Goal: Task Accomplishment & Management: Use online tool/utility

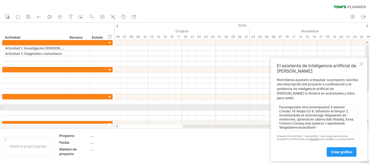
scroll to position [218, 0]
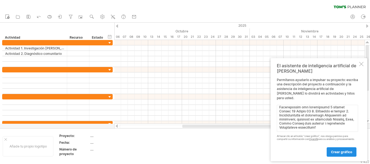
type textarea "Lore ipsumdo (sitame conse: 8 adipisc) Elitseddo Eiusmo tempo in ut laboreetd M…"
click at [343, 152] on font "crear gráfico" at bounding box center [341, 152] width 21 height 4
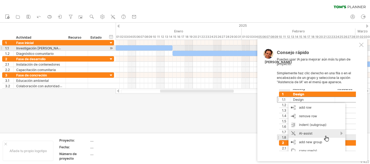
click at [363, 46] on div at bounding box center [361, 45] width 4 height 4
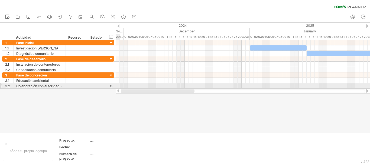
drag, startPoint x: 179, startPoint y: 91, endPoint x: 111, endPoint y: 84, distance: 67.9
click at [111, 84] on div "Intentando acceder a [DOMAIN_NAME] Conectado de nuevo... 0% borrar filtro" at bounding box center [185, 82] width 370 height 164
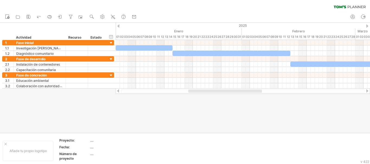
drag, startPoint x: 180, startPoint y: 90, endPoint x: 214, endPoint y: 91, distance: 33.6
click at [214, 91] on div at bounding box center [225, 91] width 74 height 3
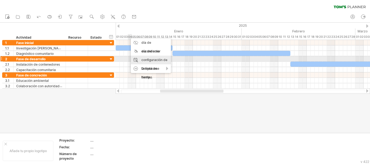
click at [158, 61] on font "configuración de la línea de tiempo" at bounding box center [154, 68] width 26 height 21
select select "*"
select select "**"
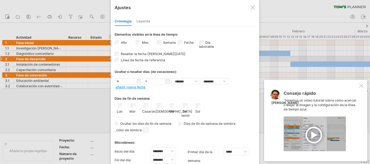
click at [252, 7] on div at bounding box center [253, 7] width 4 height 4
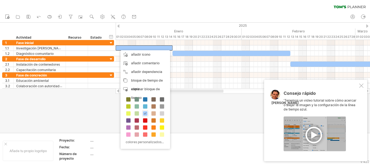
click at [194, 6] on div "borrar filtro volver a aplicar el filtro" at bounding box center [185, 5] width 370 height 11
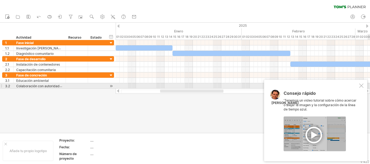
click at [363, 85] on div at bounding box center [361, 86] width 4 height 4
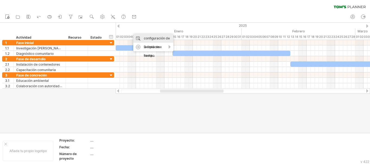
click at [162, 39] on font "configuración de la línea de tiempo" at bounding box center [157, 46] width 26 height 21
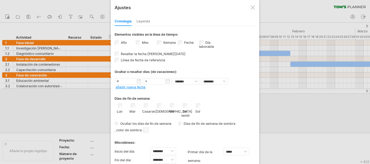
click at [139, 21] on font "Leyenda" at bounding box center [144, 21] width 14 height 4
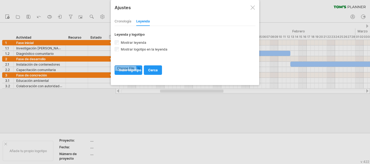
click at [127, 21] on font "Cronología" at bounding box center [123, 21] width 17 height 4
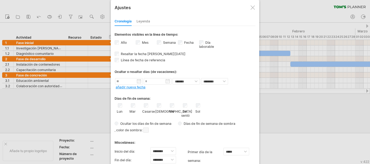
click at [252, 8] on div at bounding box center [253, 7] width 4 height 4
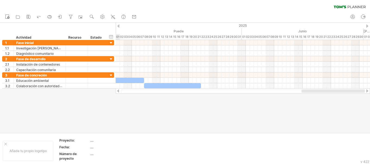
drag, startPoint x: 204, startPoint y: 93, endPoint x: 370, endPoint y: 89, distance: 165.6
click at [370, 89] on div at bounding box center [243, 91] width 254 height 5
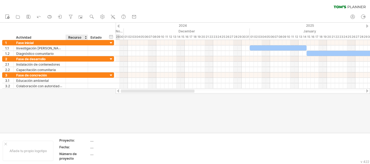
drag, startPoint x: 277, startPoint y: 92, endPoint x: 91, endPoint y: 92, distance: 186.7
click at [91, 92] on div "Intentando acceder a [DOMAIN_NAME] Conectado de nuevo... 0% borrar filtro" at bounding box center [185, 82] width 370 height 164
click at [69, 16] on icon at bounding box center [70, 16] width 5 height 5
type input "**********"
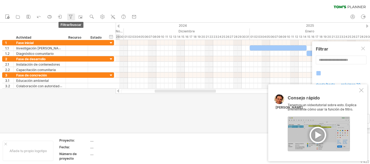
click at [69, 16] on icon at bounding box center [70, 16] width 5 height 5
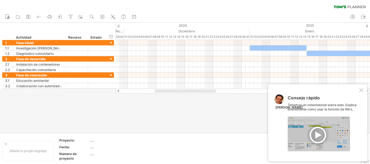
click at [364, 92] on div "Consejo rápido Tenemos un videotutorial sobre esto. Explica brevemente cómo usa…" at bounding box center [317, 123] width 99 height 77
click at [360, 92] on div at bounding box center [361, 90] width 4 height 4
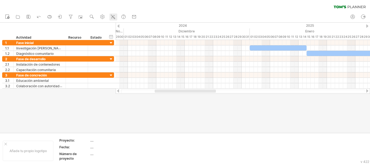
click at [113, 15] on icon at bounding box center [112, 16] width 5 height 5
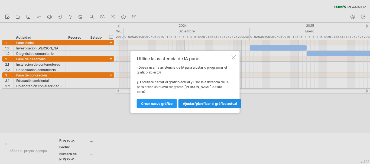
click at [196, 103] on font "Ajustar/planificar el gráfico actual" at bounding box center [210, 104] width 54 height 4
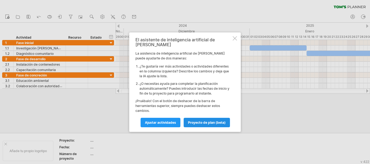
click at [205, 121] on font "proyecto de plan (beta)" at bounding box center [207, 123] width 38 height 4
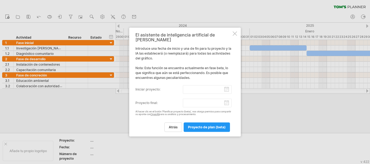
click at [226, 88] on input "Iniciar proyecto:" at bounding box center [207, 89] width 49 height 9
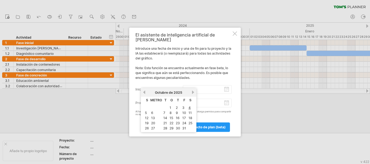
click at [144, 92] on link "anterior" at bounding box center [144, 93] width 4 height 4
click at [151, 119] on font "15" at bounding box center [153, 118] width 4 height 4
click at [196, 88] on input "Iniciar proyecto:" at bounding box center [207, 89] width 49 height 9
click at [236, 96] on div "El asistente de inteligencia artificial de [PERSON_NAME] Introduce una fecha de…" at bounding box center [185, 82] width 112 height 109
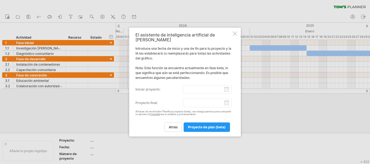
click at [191, 99] on input "Proyecto final:" at bounding box center [207, 103] width 49 height 9
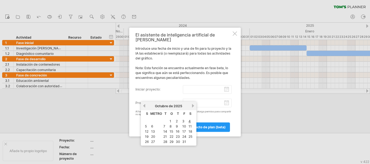
click at [193, 106] on link "próximo" at bounding box center [193, 106] width 4 height 4
click at [193, 106] on div "El asistente de inteligencia artificial de [PERSON_NAME] Introduce una fecha de…" at bounding box center [183, 83] width 96 height 100
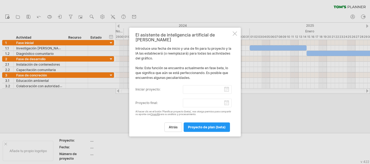
click at [200, 100] on input "Proyecto final:" at bounding box center [207, 103] width 49 height 9
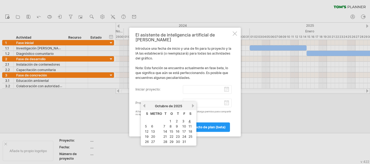
click at [193, 106] on link "próximo" at bounding box center [193, 106] width 4 height 4
click at [146, 122] on font "1" at bounding box center [146, 122] width 2 height 4
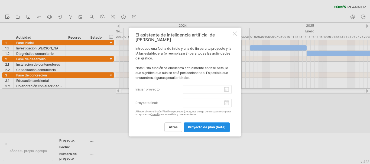
click at [201, 123] on link "proyecto de plan (beta)" at bounding box center [207, 127] width 46 height 9
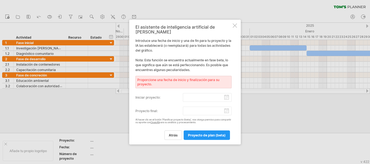
click at [203, 96] on input "Iniciar proyecto:" at bounding box center [207, 97] width 49 height 9
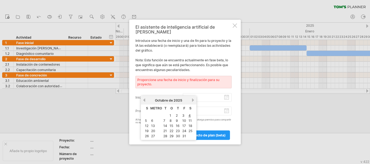
click at [143, 99] on link "anterior" at bounding box center [144, 100] width 4 height 4
click at [151, 125] on font "15" at bounding box center [153, 126] width 4 height 4
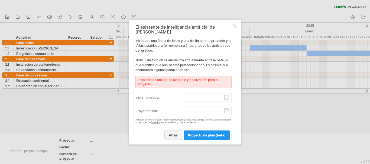
click at [172, 134] on font "atrás" at bounding box center [173, 136] width 9 height 4
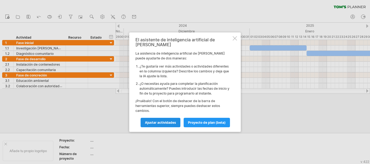
click at [155, 121] on font "Ajustar actividades" at bounding box center [160, 123] width 31 height 4
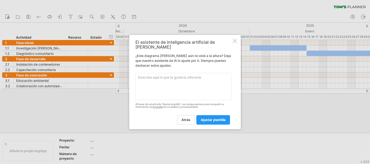
click at [144, 76] on textarea at bounding box center [183, 86] width 96 height 27
paste textarea "Inicio Duracion (semana) Fin Actividad 1. Investigación [PERSON_NAME] [DATE] 2 …"
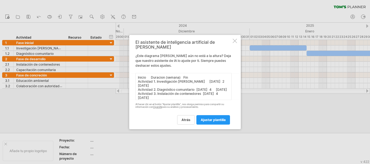
scroll to position [33, 0]
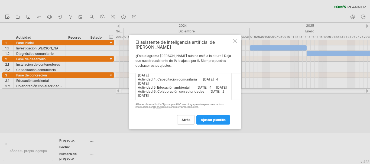
type textarea "Inicio Duracion (semana) Fin Actividad 1. Investigación [PERSON_NAME] [DATE] 2 …"
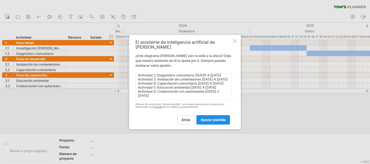
click at [218, 118] on font "ajustar plantilla" at bounding box center [213, 120] width 25 height 4
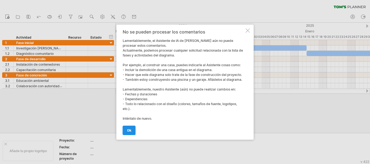
click at [127, 132] on font "OK" at bounding box center [129, 131] width 4 height 4
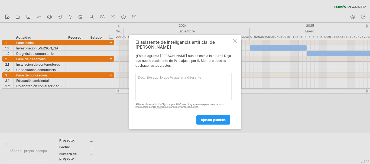
click at [233, 43] on div at bounding box center [235, 41] width 4 height 4
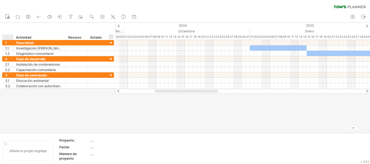
click at [7, 145] on div at bounding box center [5, 144] width 3 height 3
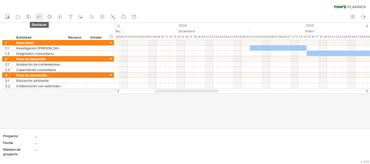
click at [37, 15] on icon at bounding box center [38, 16] width 5 height 5
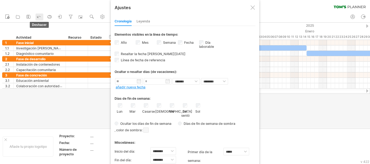
click at [37, 15] on icon at bounding box center [38, 16] width 5 height 5
click at [253, 7] on div at bounding box center [253, 7] width 4 height 4
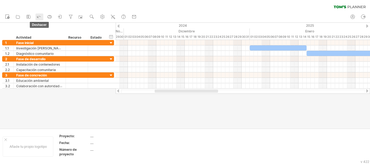
click at [41, 16] on icon at bounding box center [38, 16] width 5 height 5
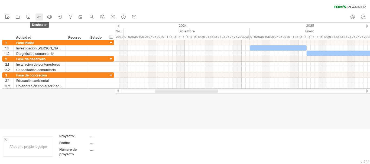
click at [41, 16] on icon at bounding box center [38, 16] width 5 height 5
click at [7, 15] on icon at bounding box center [7, 16] width 5 height 5
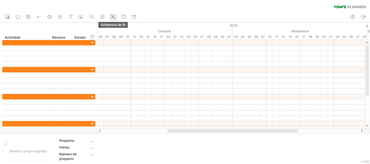
click at [111, 15] on icon at bounding box center [112, 16] width 5 height 5
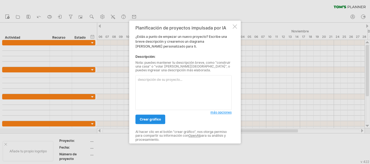
click at [151, 118] on font "crear gráfico" at bounding box center [150, 120] width 21 height 4
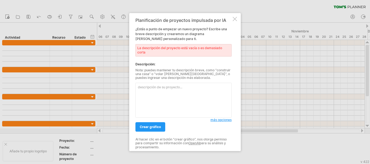
click at [145, 87] on textarea at bounding box center [183, 100] width 96 height 35
paste textarea "Inicio Duracion (semana) Fin Actividad 1. Investigación [PERSON_NAME] [DATE] 2 …"
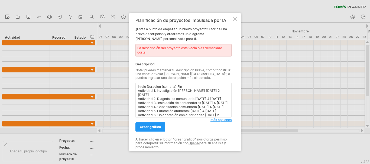
scroll to position [0, 0]
type textarea "Inicio Duracion (semana) Fin Actividad 1. Investigación [PERSON_NAME] [DATE] 2 …"
click at [151, 125] on font "crear gráfico" at bounding box center [150, 127] width 21 height 4
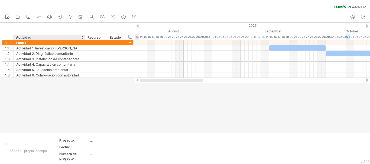
drag, startPoint x: 208, startPoint y: 80, endPoint x: 70, endPoint y: 80, distance: 138.2
click at [70, 80] on div "Intentando acceder a [DOMAIN_NAME] Conectado de nuevo... 0% borrar filtro" at bounding box center [185, 82] width 370 height 164
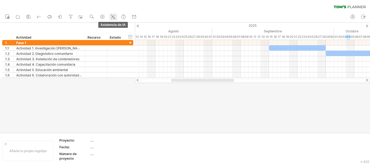
click at [112, 16] on icon at bounding box center [112, 16] width 5 height 5
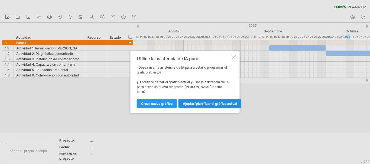
click at [204, 102] on font "Ajustar/planificar el gráfico actual" at bounding box center [210, 104] width 54 height 4
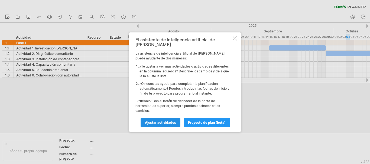
click at [164, 121] on font "Ajustar actividades" at bounding box center [160, 123] width 31 height 4
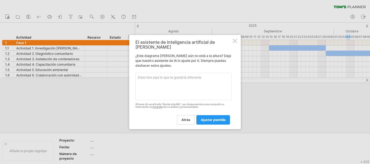
click at [141, 75] on textarea at bounding box center [183, 86] width 96 height 27
paste textarea "Lore ipsumdo (sitame conse: 2 adipisc) Elitseddo Eiusmo tempo in ut laboreetd M…"
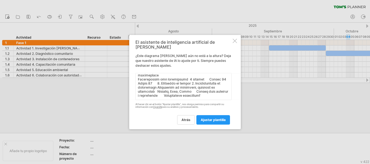
type textarea "Lore ipsumdo (sitame conse: 8 adipisc) Elitseddo Eiusmo tempo in ut laboreetd M…"
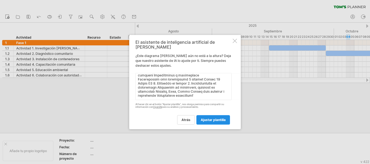
click at [214, 119] on font "ajustar plantilla" at bounding box center [213, 120] width 25 height 4
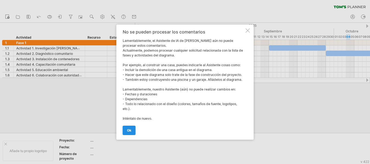
click at [129, 133] on link "OK" at bounding box center [129, 130] width 13 height 9
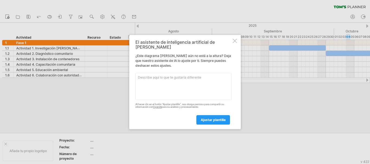
click at [233, 43] on div at bounding box center [235, 41] width 4 height 4
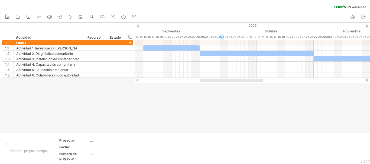
drag, startPoint x: 180, startPoint y: 80, endPoint x: 209, endPoint y: 81, distance: 29.0
click at [209, 81] on div at bounding box center [231, 80] width 63 height 3
click at [6, 17] on rect at bounding box center [7, 17] width 3 height 4
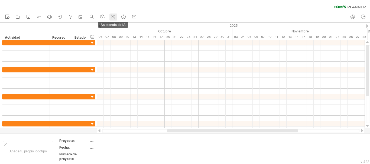
click at [113, 15] on icon at bounding box center [112, 16] width 5 height 5
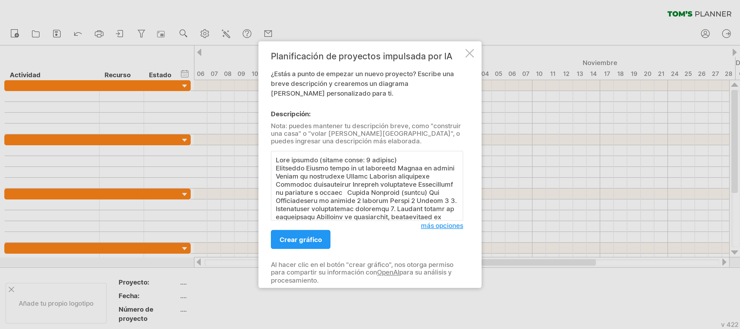
scroll to position [206, 0]
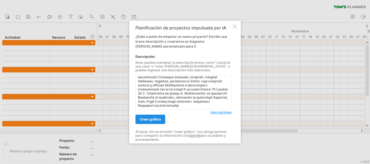
type textarea "Lore ipsumdo (sitame conse: 6 adipisc) Elitseddo Eiusmo tempo in ut laboreetd M…"
click at [150, 118] on font "crear gráfico" at bounding box center [150, 120] width 21 height 4
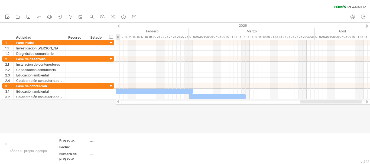
drag, startPoint x: 196, startPoint y: 101, endPoint x: 343, endPoint y: 101, distance: 146.6
click at [343, 101] on div at bounding box center [331, 102] width 62 height 3
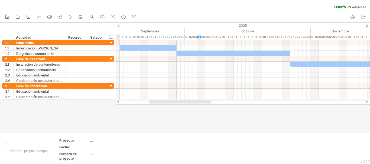
drag, startPoint x: 298, startPoint y: 101, endPoint x: 167, endPoint y: 105, distance: 131.5
click at [167, 105] on div "Intentando acceder a [DOMAIN_NAME] Conectado de nuevo... 0% borrar filtro" at bounding box center [185, 82] width 370 height 164
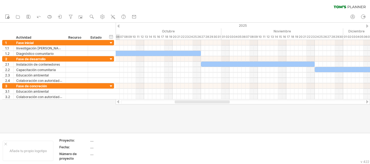
drag, startPoint x: 204, startPoint y: 103, endPoint x: 225, endPoint y: 103, distance: 21.1
click at [225, 103] on div at bounding box center [202, 102] width 55 height 3
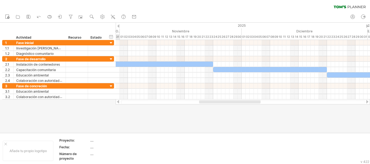
drag, startPoint x: 230, startPoint y: 102, endPoint x: 255, endPoint y: 102, distance: 24.7
click at [255, 102] on div at bounding box center [230, 102] width 62 height 3
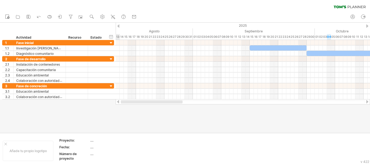
drag, startPoint x: 249, startPoint y: 103, endPoint x: 121, endPoint y: 106, distance: 127.7
click at [121, 106] on div "Intentando acceder a [DOMAIN_NAME] Conectado de nuevo... 0% borrar filtro" at bounding box center [185, 82] width 370 height 164
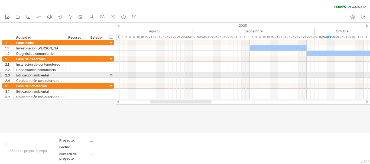
click at [1, 75] on div at bounding box center [1, 75] width 2 height 6
click at [2, 75] on div at bounding box center [1, 75] width 2 height 6
click at [1, 75] on div at bounding box center [1, 75] width 2 height 6
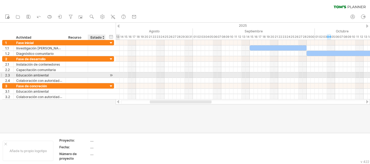
click at [110, 75] on div at bounding box center [111, 76] width 5 height 6
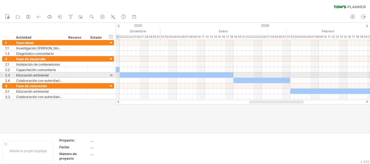
click at [2, 75] on div at bounding box center [1, 75] width 2 height 6
click at [1, 75] on div at bounding box center [1, 75] width 2 height 6
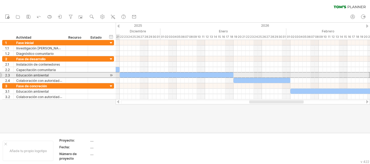
click at [1, 75] on div at bounding box center [1, 75] width 2 height 6
click at [105, 75] on div at bounding box center [97, 75] width 18 height 5
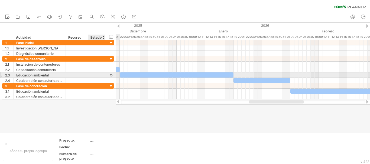
click at [111, 76] on div at bounding box center [111, 76] width 5 height 6
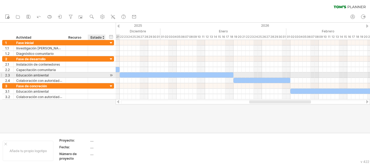
click at [111, 76] on div at bounding box center [111, 76] width 5 height 6
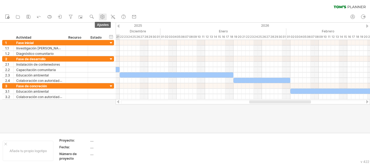
click at [103, 14] on use at bounding box center [102, 16] width 5 height 5
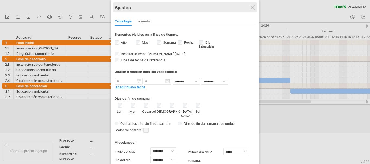
click at [251, 10] on div "Ajustes" at bounding box center [185, 7] width 141 height 10
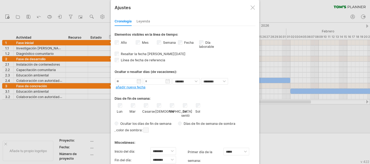
click at [252, 6] on div at bounding box center [253, 7] width 4 height 4
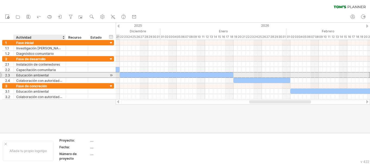
click at [33, 75] on font "Educación ambiental" at bounding box center [32, 75] width 33 height 4
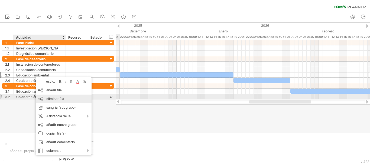
click at [66, 98] on div "eliminar fila eliminar filas seleccionadas" at bounding box center [64, 99] width 56 height 9
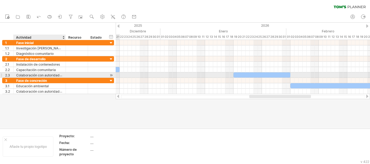
click at [36, 73] on font "Colaboración con autoridades" at bounding box center [39, 75] width 47 height 4
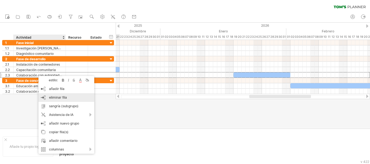
click at [67, 96] on font "eliminar fila" at bounding box center [58, 98] width 18 height 4
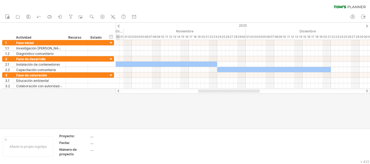
drag, startPoint x: 272, startPoint y: 91, endPoint x: 221, endPoint y: 89, distance: 51.3
click at [221, 89] on div at bounding box center [243, 91] width 254 height 5
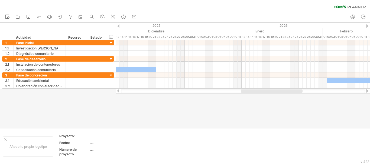
drag, startPoint x: 228, startPoint y: 92, endPoint x: 271, endPoint y: 92, distance: 42.8
click at [271, 92] on div at bounding box center [272, 91] width 62 height 3
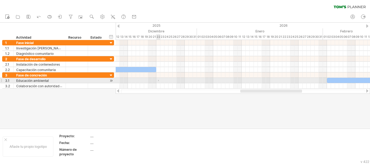
click at [158, 81] on div at bounding box center [243, 80] width 254 height 5
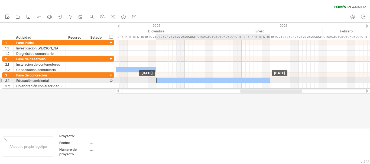
drag, startPoint x: 329, startPoint y: 80, endPoint x: 157, endPoint y: 81, distance: 171.5
click at [157, 81] on div at bounding box center [213, 80] width 114 height 5
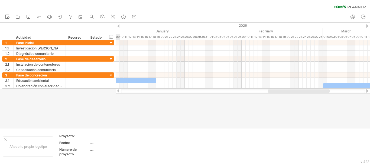
drag, startPoint x: 272, startPoint y: 91, endPoint x: 299, endPoint y: 91, distance: 27.6
click at [299, 91] on div at bounding box center [299, 91] width 62 height 3
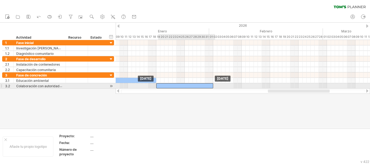
drag, startPoint x: 327, startPoint y: 85, endPoint x: 160, endPoint y: 88, distance: 167.2
click at [160, 88] on div at bounding box center [184, 85] width 57 height 5
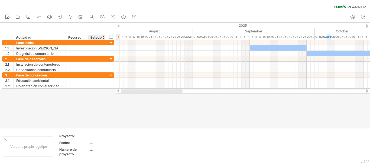
drag, startPoint x: 285, startPoint y: 92, endPoint x: 102, endPoint y: 100, distance: 183.1
click at [102, 100] on div "Intentando acceder a [DOMAIN_NAME] Conectado de nuevo... 0% borrar filtro" at bounding box center [185, 82] width 370 height 164
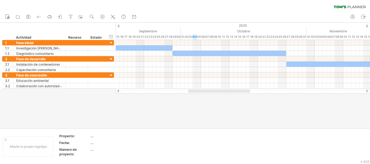
drag, startPoint x: 158, startPoint y: 90, endPoint x: 192, endPoint y: 90, distance: 33.6
click at [192, 90] on div at bounding box center [219, 91] width 62 height 3
click at [60, 15] on icon at bounding box center [59, 16] width 5 height 5
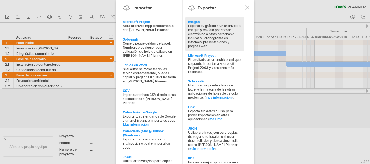
click at [193, 24] on font "Exporte su gráfico a un archivo de imagen y envíelo por correo electrónico a ot…" at bounding box center [214, 36] width 53 height 24
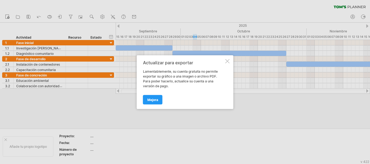
click at [227, 61] on div at bounding box center [227, 61] width 4 height 4
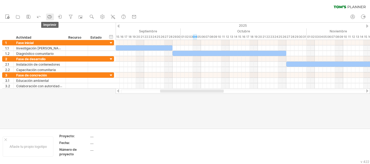
click at [51, 15] on icon at bounding box center [49, 16] width 5 height 5
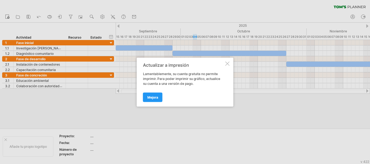
click at [228, 64] on div at bounding box center [227, 64] width 4 height 4
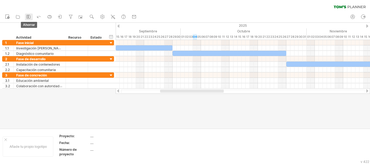
click at [30, 17] on icon at bounding box center [28, 16] width 5 height 5
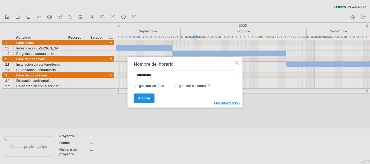
click at [145, 97] on font "Ahorrar" at bounding box center [144, 98] width 12 height 4
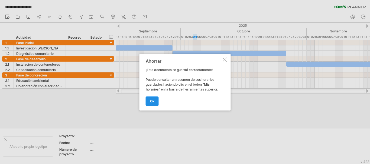
click at [150, 100] on font "OK" at bounding box center [152, 101] width 4 height 4
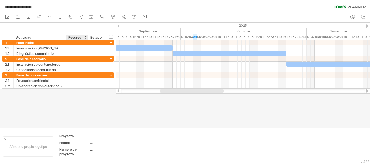
click at [77, 36] on font "Recurso" at bounding box center [74, 37] width 13 height 4
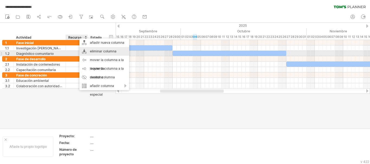
click at [92, 52] on font "eliminar columna" at bounding box center [103, 51] width 27 height 4
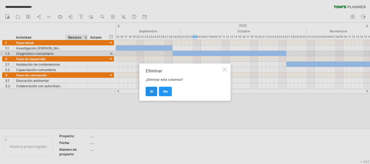
click at [153, 93] on link "Sí" at bounding box center [152, 91] width 12 height 9
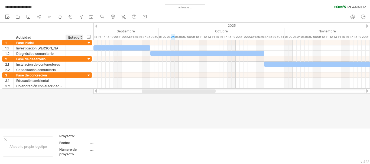
click at [74, 37] on font "Estado" at bounding box center [73, 37] width 11 height 4
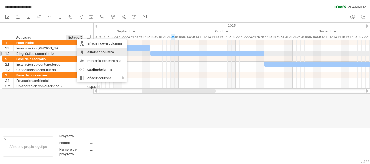
click at [105, 51] on font "eliminar columna" at bounding box center [101, 52] width 27 height 4
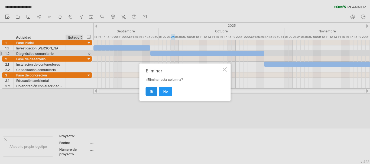
click at [147, 89] on link "Sí" at bounding box center [152, 91] width 12 height 9
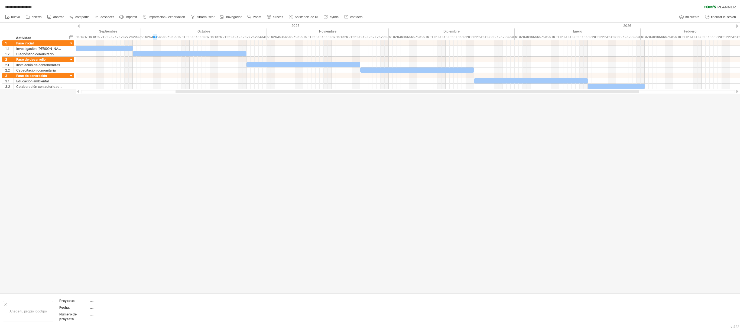
drag, startPoint x: 95, startPoint y: 91, endPoint x: 85, endPoint y: 95, distance: 11.5
click at [85, 95] on div "**********" at bounding box center [370, 164] width 740 height 329
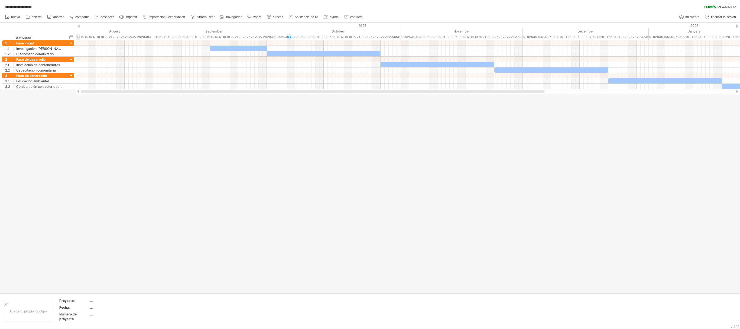
drag, startPoint x: 598, startPoint y: 91, endPoint x: 170, endPoint y: 93, distance: 427.6
click at [170, 93] on div at bounding box center [408, 91] width 664 height 5
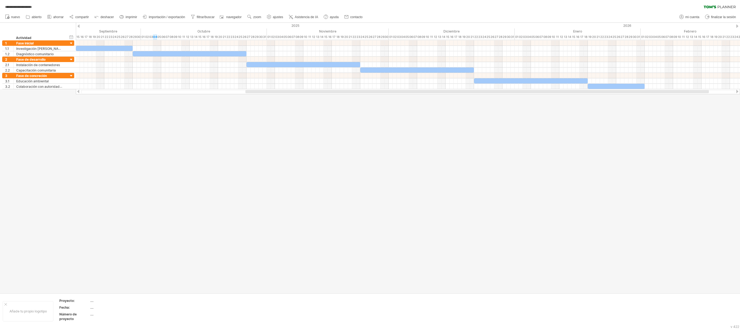
drag, startPoint x: 220, startPoint y: 92, endPoint x: 302, endPoint y: 97, distance: 82.0
click at [302, 97] on div "**********" at bounding box center [370, 164] width 740 height 329
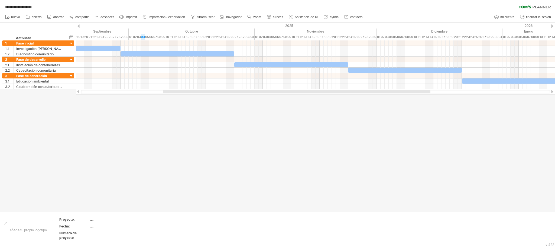
drag, startPoint x: 176, startPoint y: 91, endPoint x: 146, endPoint y: 91, distance: 30.4
click at [176, 99] on div "**********" at bounding box center [277, 123] width 555 height 247
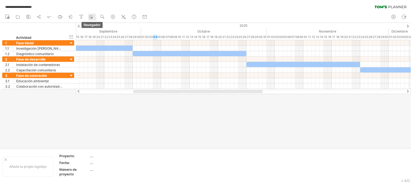
click at [92, 17] on rect at bounding box center [90, 16] width 5 height 5
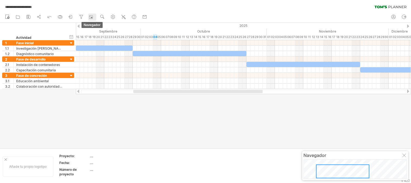
click at [92, 17] on rect at bounding box center [90, 16] width 5 height 5
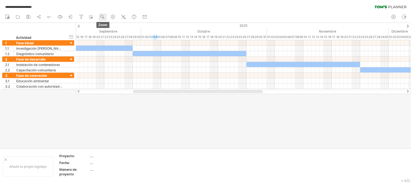
click at [101, 16] on use at bounding box center [102, 16] width 5 height 5
click at [178, 120] on div at bounding box center [205, 85] width 411 height 125
click at [6, 158] on div at bounding box center [5, 159] width 3 height 3
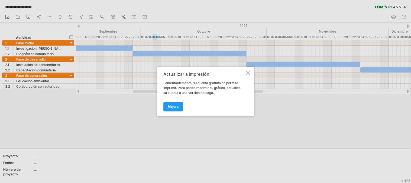
click at [245, 72] on div "Actualizar a impresión Lamentablemente, su cuenta gratuita no permite imprimir.…" at bounding box center [205, 91] width 97 height 49
click at [247, 72] on div at bounding box center [248, 73] width 4 height 4
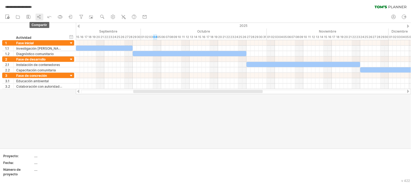
click at [39, 17] on icon at bounding box center [38, 16] width 5 height 5
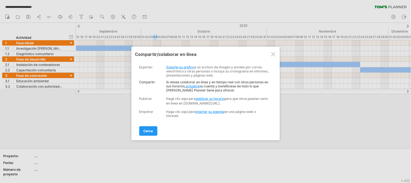
click at [207, 114] on font "insertar su agenda" at bounding box center [210, 111] width 29 height 4
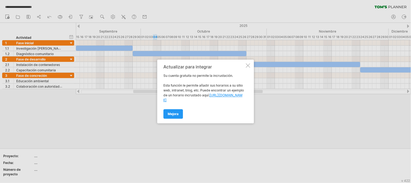
click at [250, 66] on div at bounding box center [248, 65] width 4 height 4
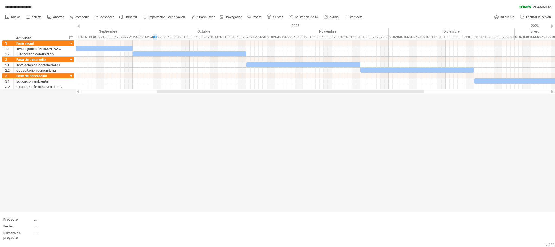
drag, startPoint x: 390, startPoint y: 91, endPoint x: 390, endPoint y: 95, distance: 3.8
click at [370, 95] on div "**********" at bounding box center [277, 123] width 555 height 247
